Goal: Navigation & Orientation: Find specific page/section

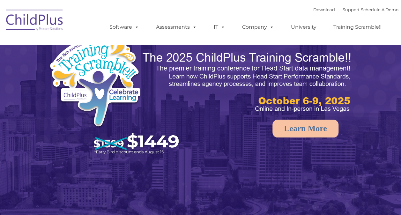
select select "MEDIUM"
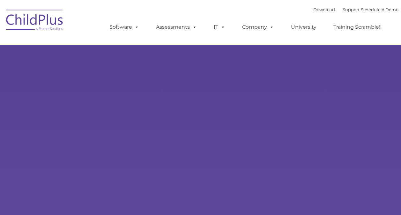
type input ""
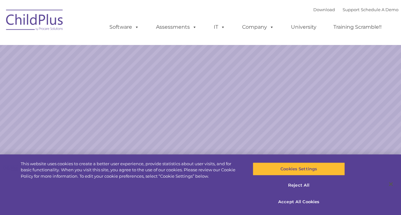
select select "MEDIUM"
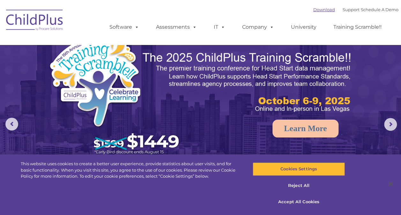
click at [321, 10] on link "Download" at bounding box center [325, 9] width 22 height 5
